Goal: Find contact information: Find contact information

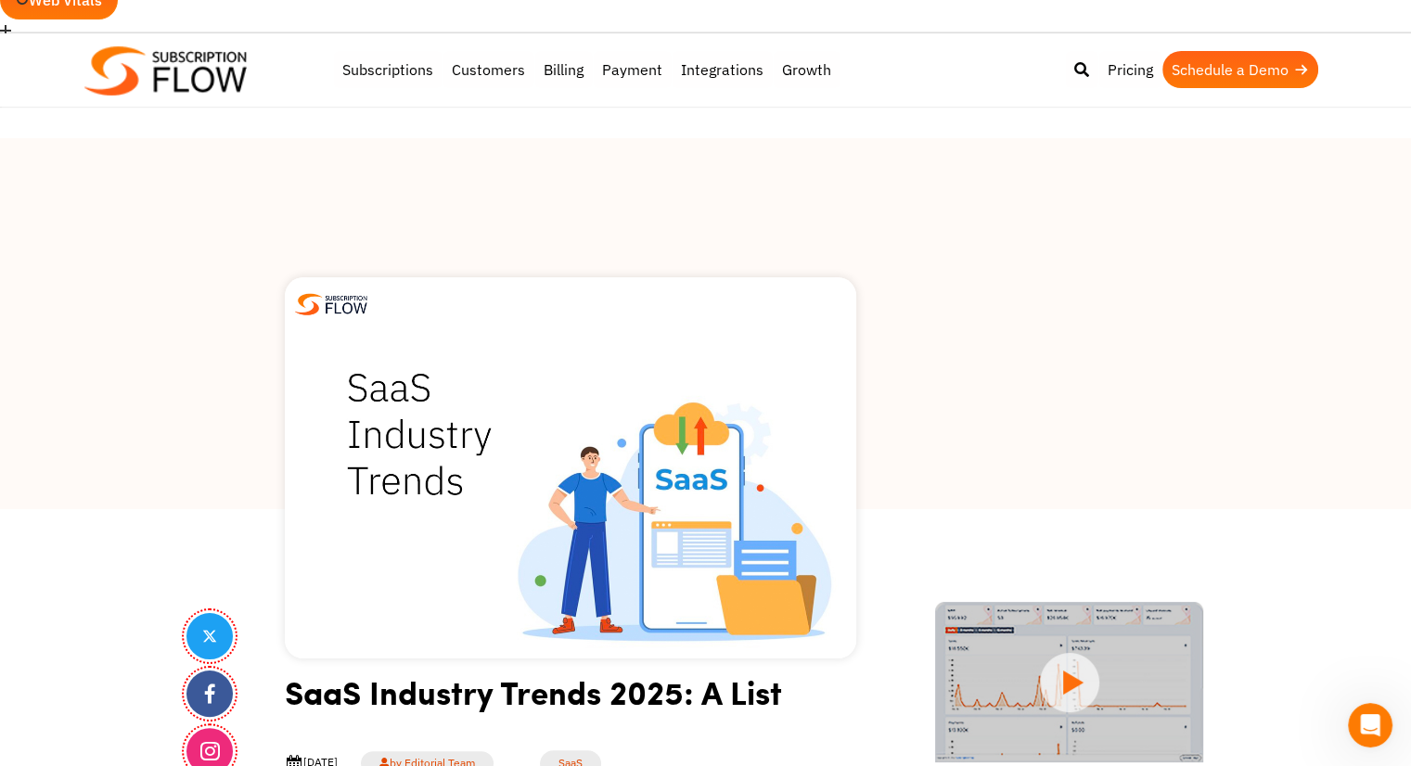
scroll to position [278, 0]
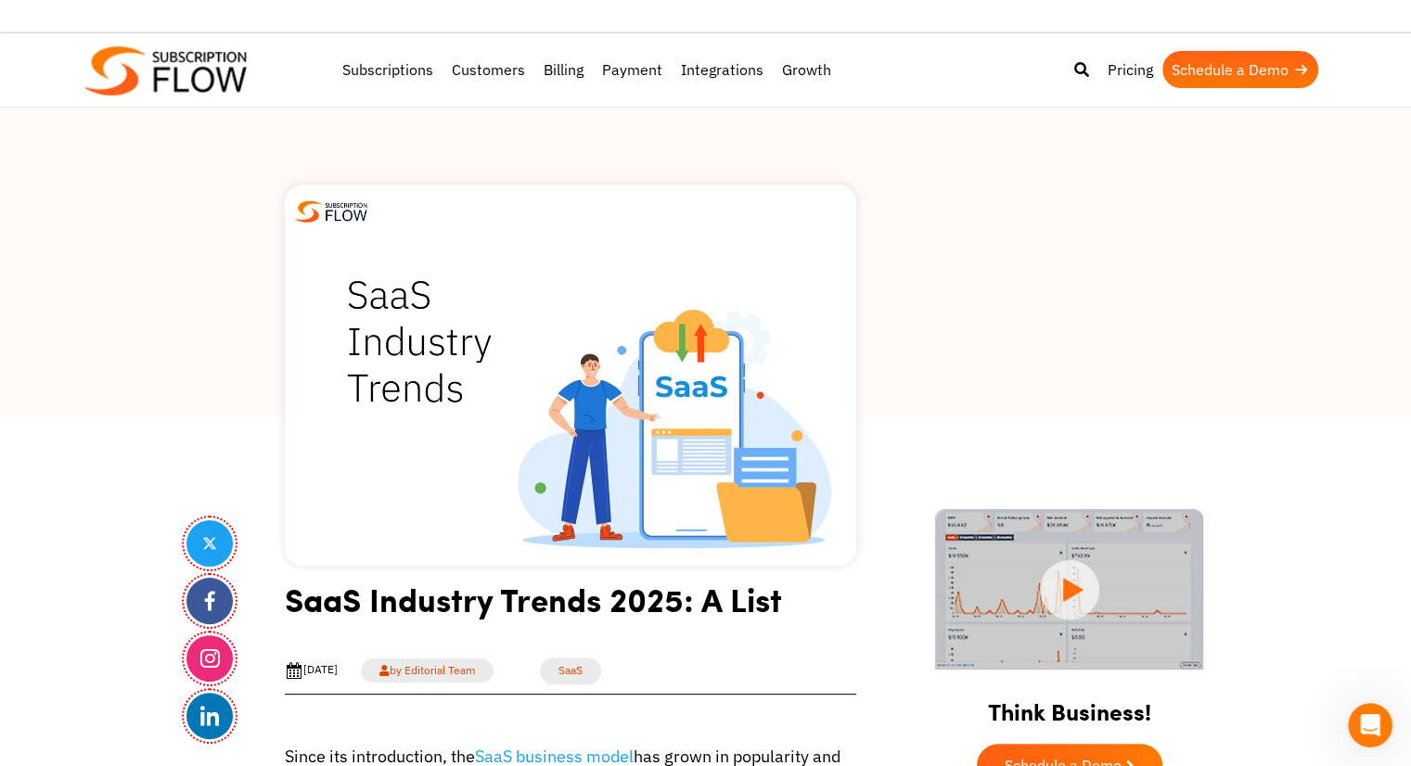
click at [635, 579] on h1 "SaaS Industry Trends 2025: A List" at bounding box center [570, 606] width 571 height 55
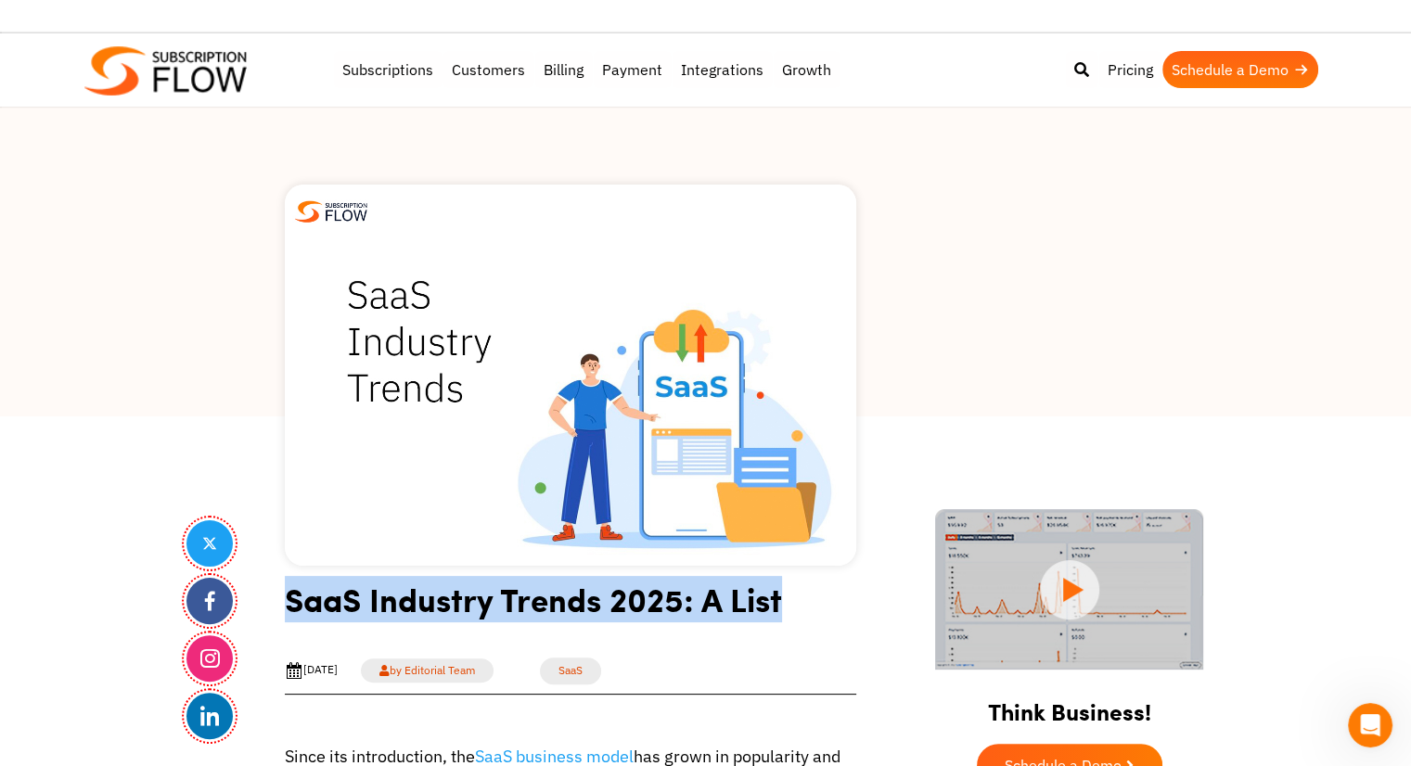
click at [635, 579] on h1 "SaaS Industry Trends 2025: A List" at bounding box center [570, 606] width 571 height 55
copy article "SaaS Industry Trends 2025: A List"
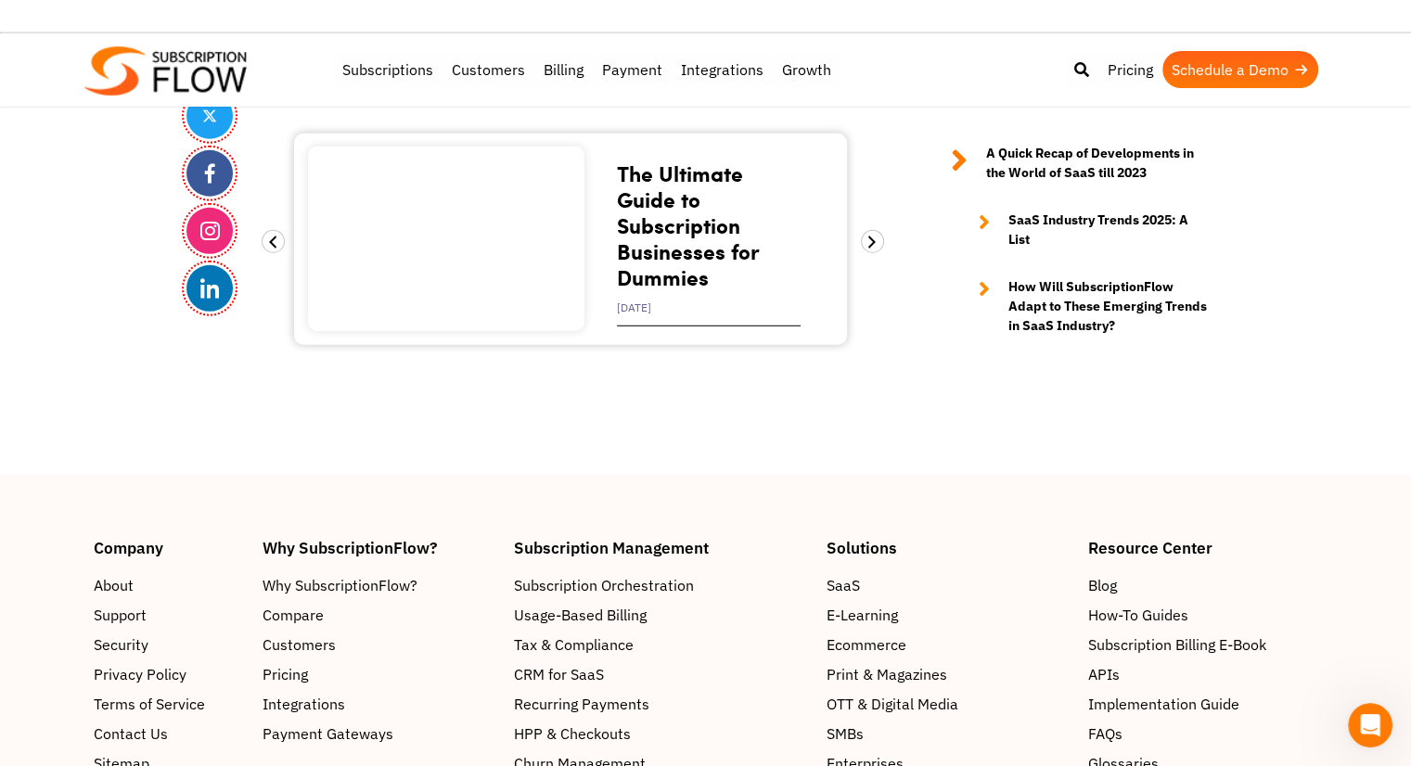
scroll to position [5295, 0]
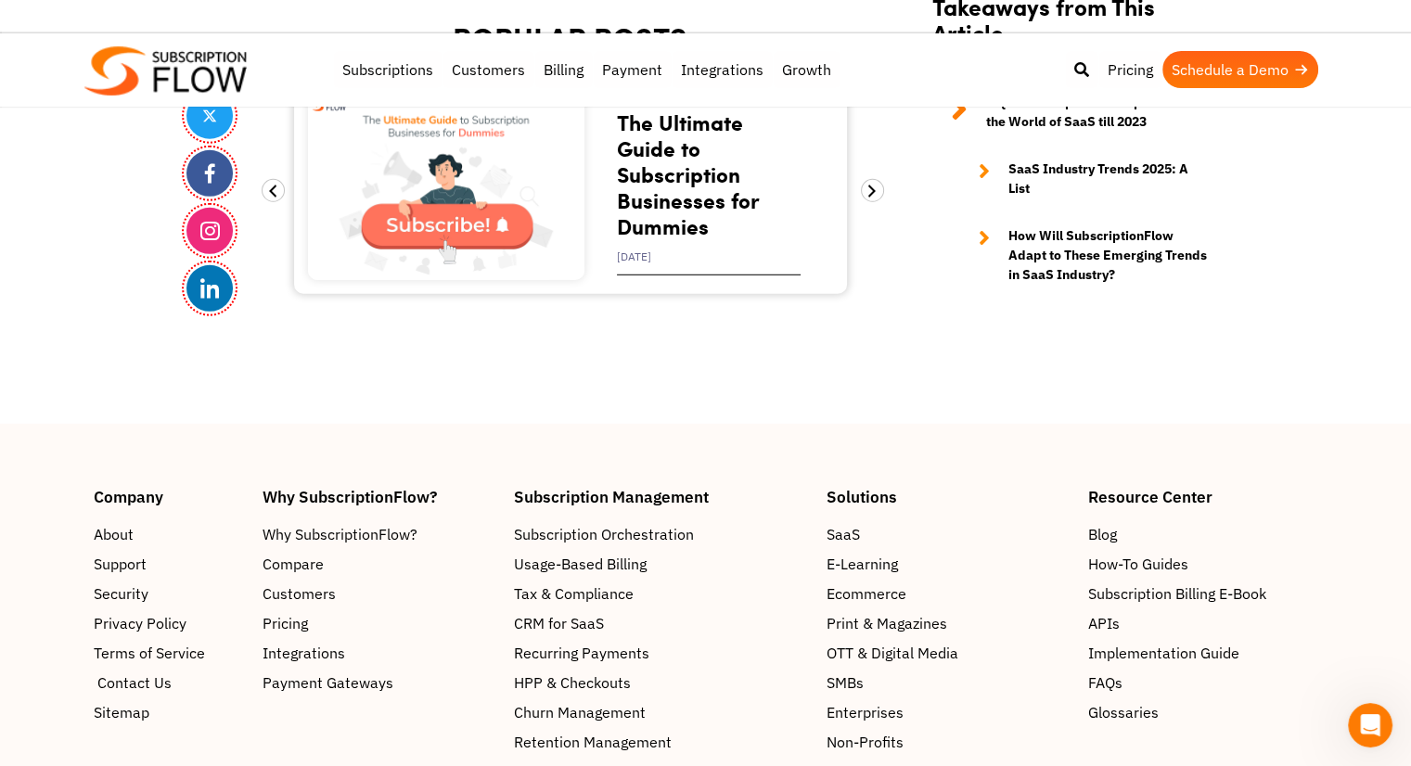
click at [147, 672] on span "Contact Us" at bounding box center [134, 683] width 74 height 22
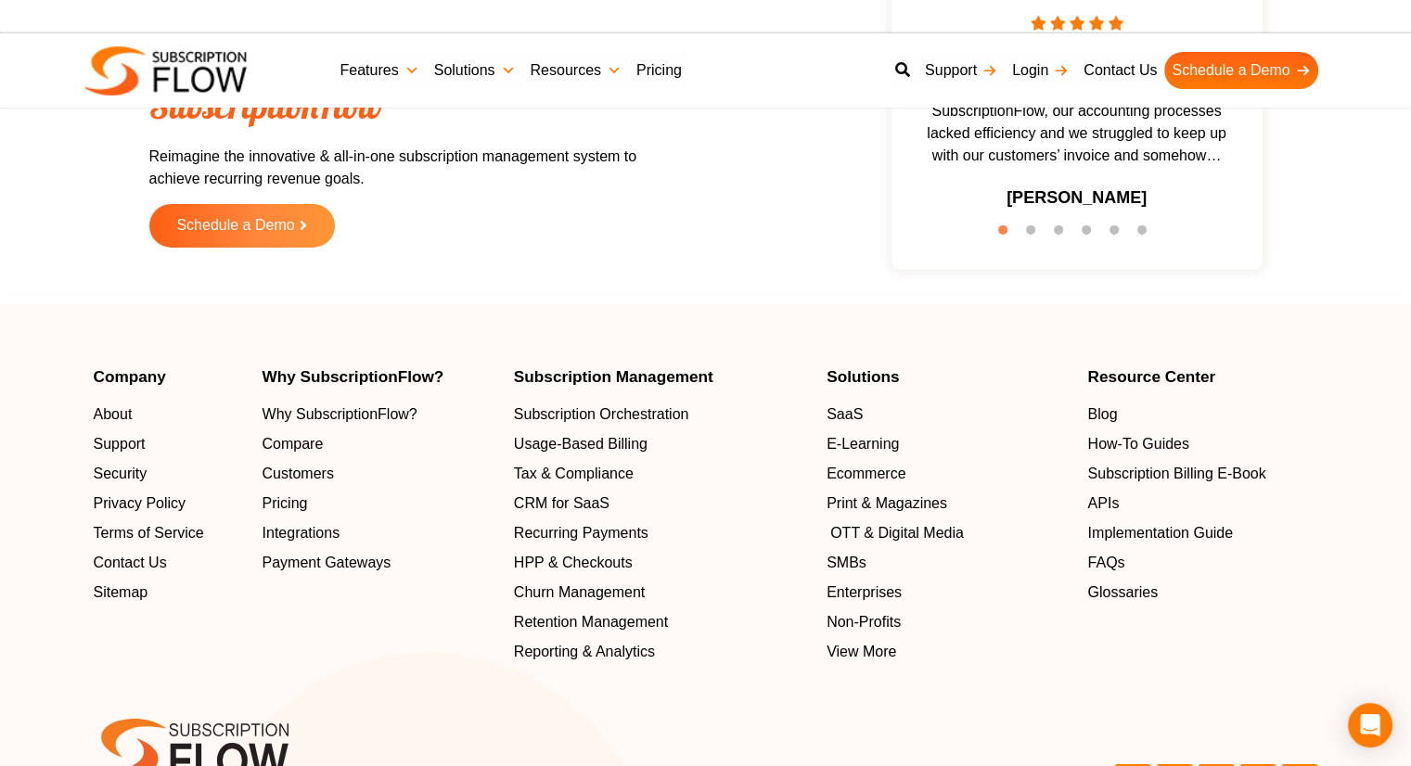
scroll to position [6045, 0]
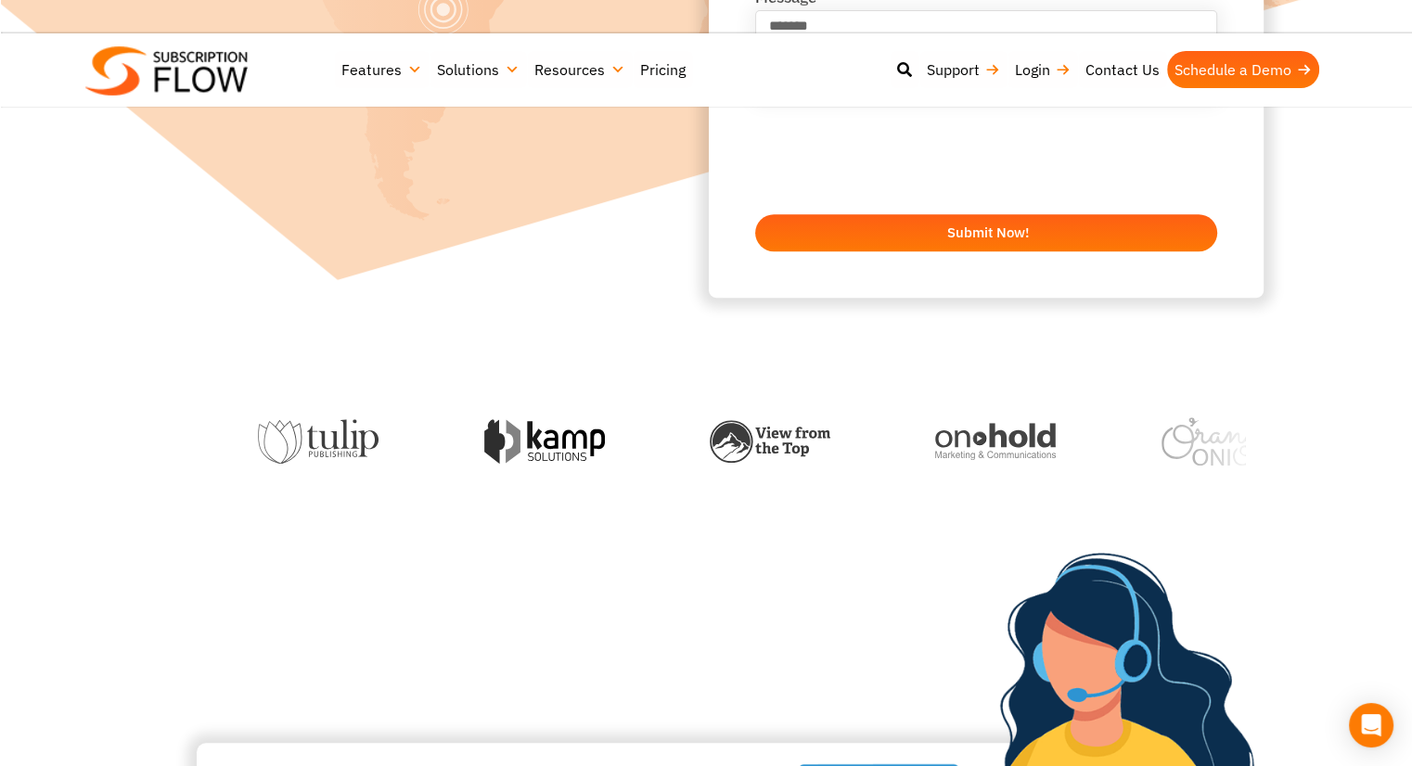
scroll to position [1206, 0]
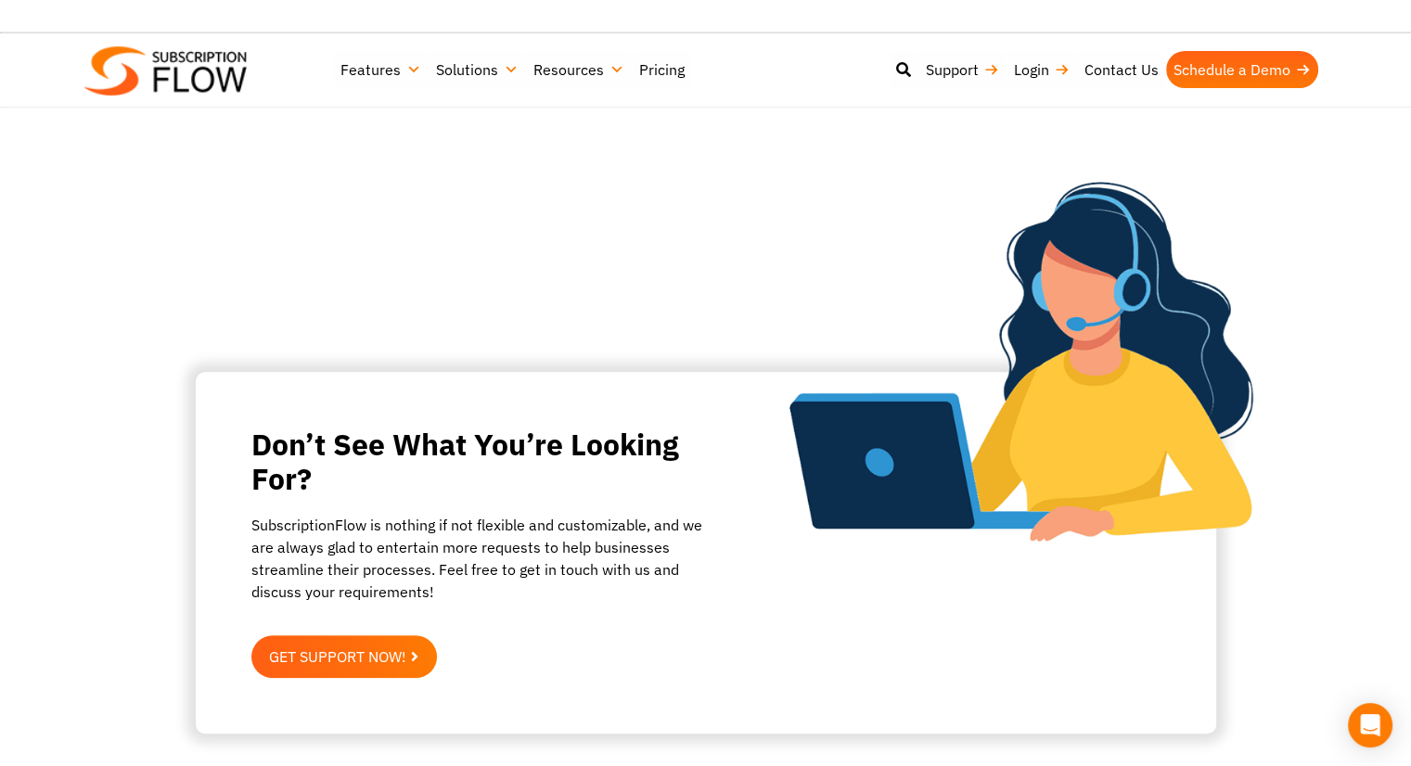
click at [308, 428] on div "Don’t See What You’re Looking For?" at bounding box center [705, 471] width 909 height 87
click at [338, 514] on p "SubscriptionFlow is nothing if not flexible and customizable, and we are always…" at bounding box center [483, 558] width 464 height 89
copy p "SubscriptionFlow"
